Goal: Information Seeking & Learning: Learn about a topic

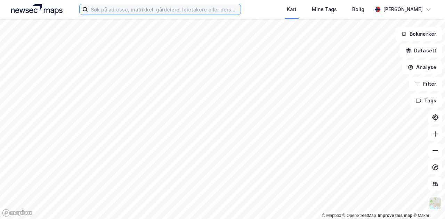
click at [128, 10] on input at bounding box center [164, 9] width 153 height 10
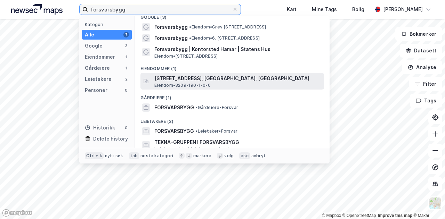
scroll to position [13, 0]
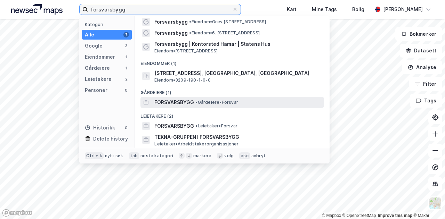
type input "forsvarsbygg"
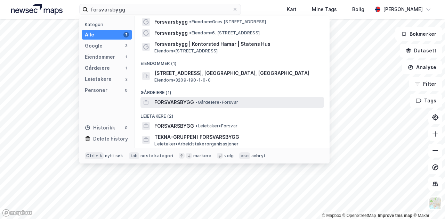
click at [181, 99] on span "FORSVARSBYGG" at bounding box center [174, 102] width 40 height 8
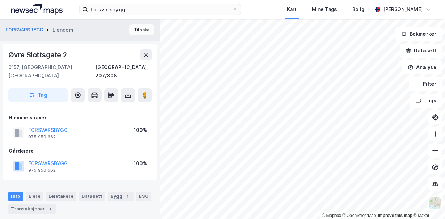
click at [138, 32] on button "Tilbake" at bounding box center [141, 29] width 25 height 11
